Goal: Task Accomplishment & Management: Use online tool/utility

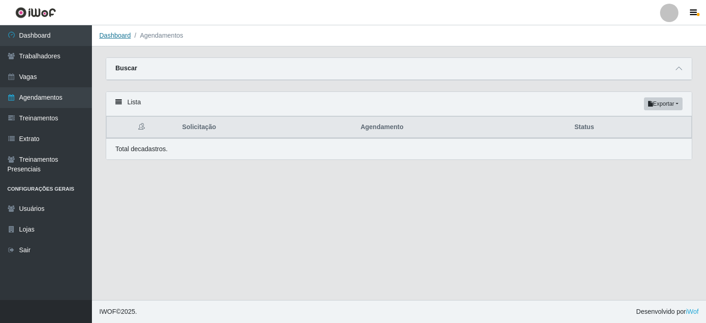
click at [114, 33] on link "Dashboard" at bounding box center [115, 35] width 32 height 7
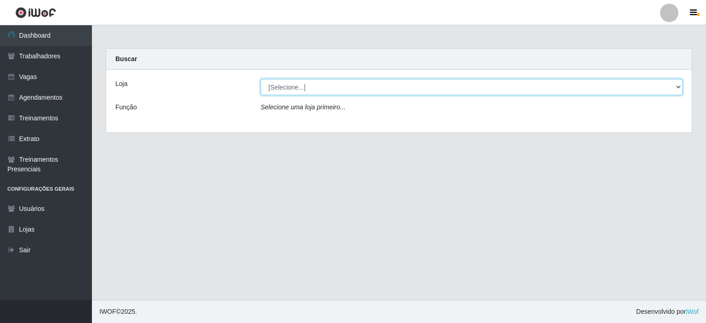
click at [680, 87] on select "[Selecione...] [GEOGRAPHIC_DATA] - Shopping [GEOGRAPHIC_DATA]" at bounding box center [472, 87] width 422 height 16
select select "424"
click at [261, 79] on select "[Selecione...] [GEOGRAPHIC_DATA] - Shopping [GEOGRAPHIC_DATA]" at bounding box center [472, 87] width 422 height 16
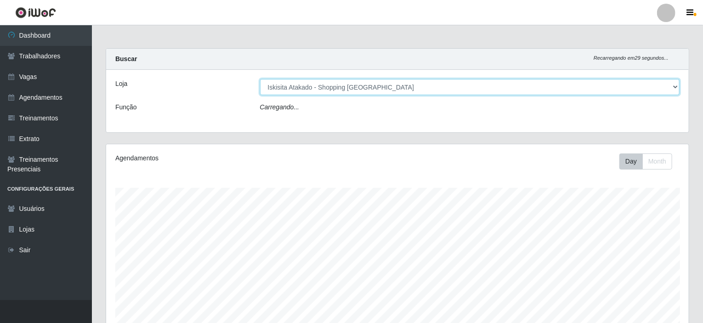
scroll to position [191, 583]
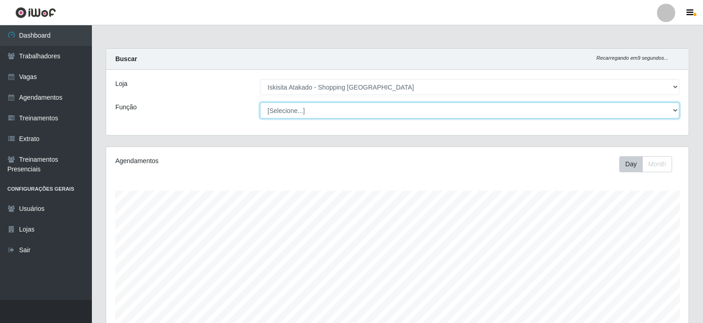
click at [678, 107] on select "[Selecione...] Auxiliar de Estacionamento Auxiliar de Estacionamento + Auxiliar…" at bounding box center [470, 110] width 420 height 16
click at [260, 102] on select "[Selecione...] Auxiliar de Estacionamento Auxiliar de Estacionamento + Auxiliar…" at bounding box center [470, 110] width 420 height 16
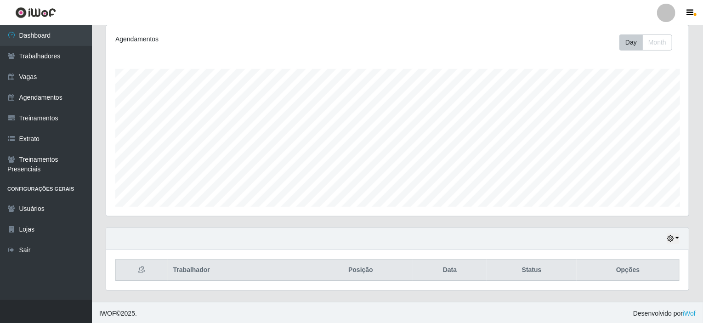
scroll to position [0, 0]
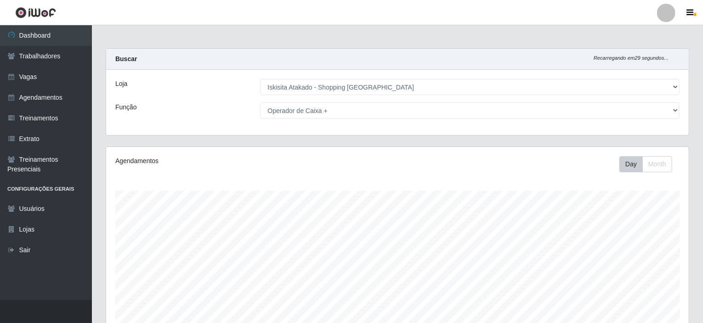
click at [218, 164] on div "Agendamentos" at bounding box center [228, 161] width 227 height 10
click at [342, 187] on div "Agendamentos Day Month" at bounding box center [397, 242] width 583 height 191
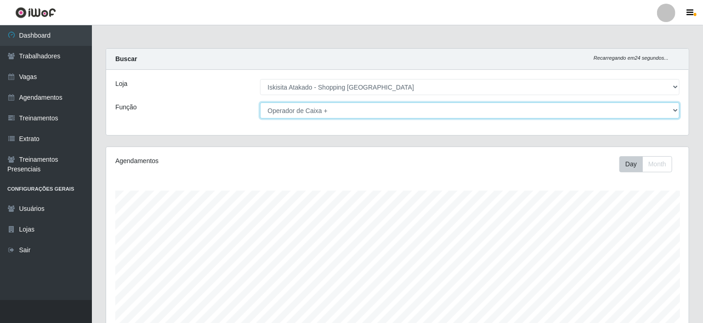
click at [677, 110] on select "[Selecione...] Auxiliar de Estacionamento Auxiliar de Estacionamento + Auxiliar…" at bounding box center [470, 110] width 420 height 16
select select "73"
click at [260, 102] on select "[Selecione...] Auxiliar de Estacionamento Auxiliar de Estacionamento + Auxiliar…" at bounding box center [470, 110] width 420 height 16
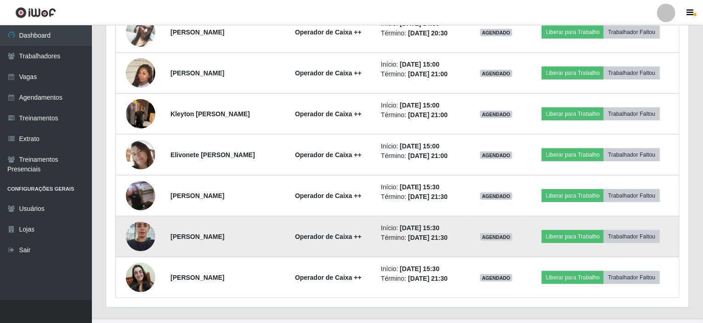
scroll to position [448, 0]
